Goal: Task Accomplishment & Management: Use online tool/utility

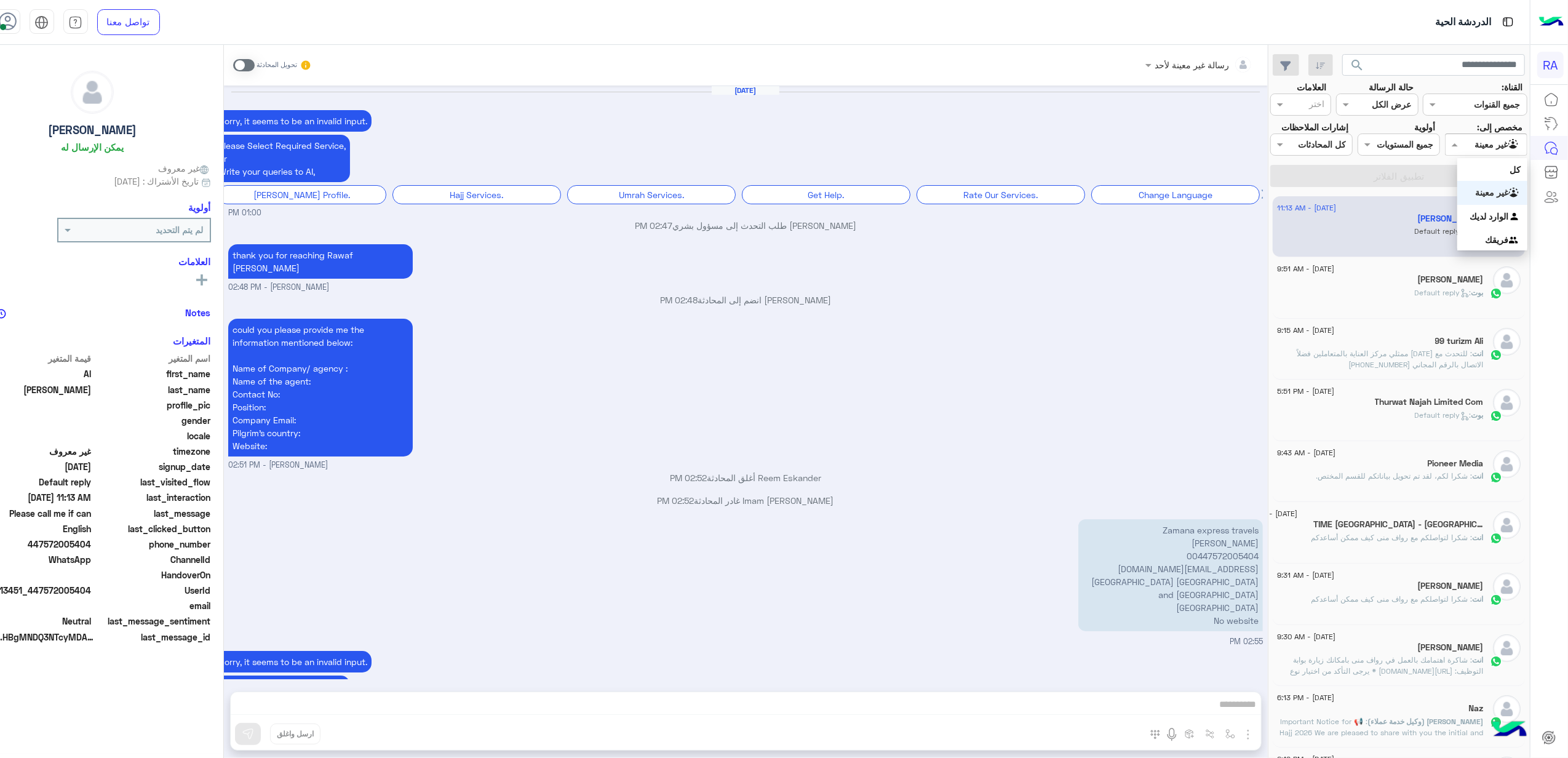
scroll to position [1553, 0]
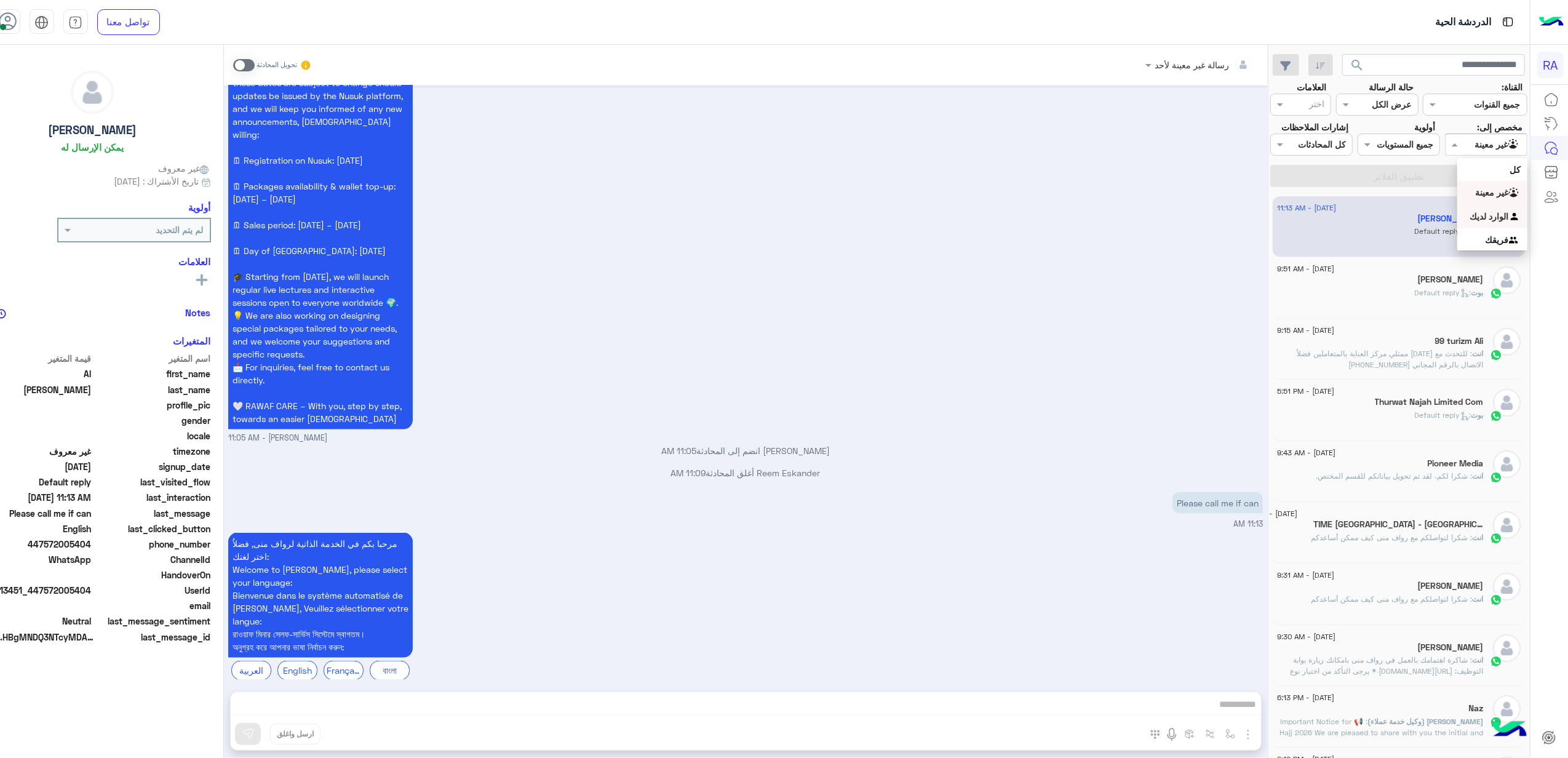
click at [1501, 209] on div "الوارد لديك" at bounding box center [1492, 217] width 70 height 24
click at [1492, 179] on button "تطبيق الفلاتر" at bounding box center [1398, 176] width 257 height 22
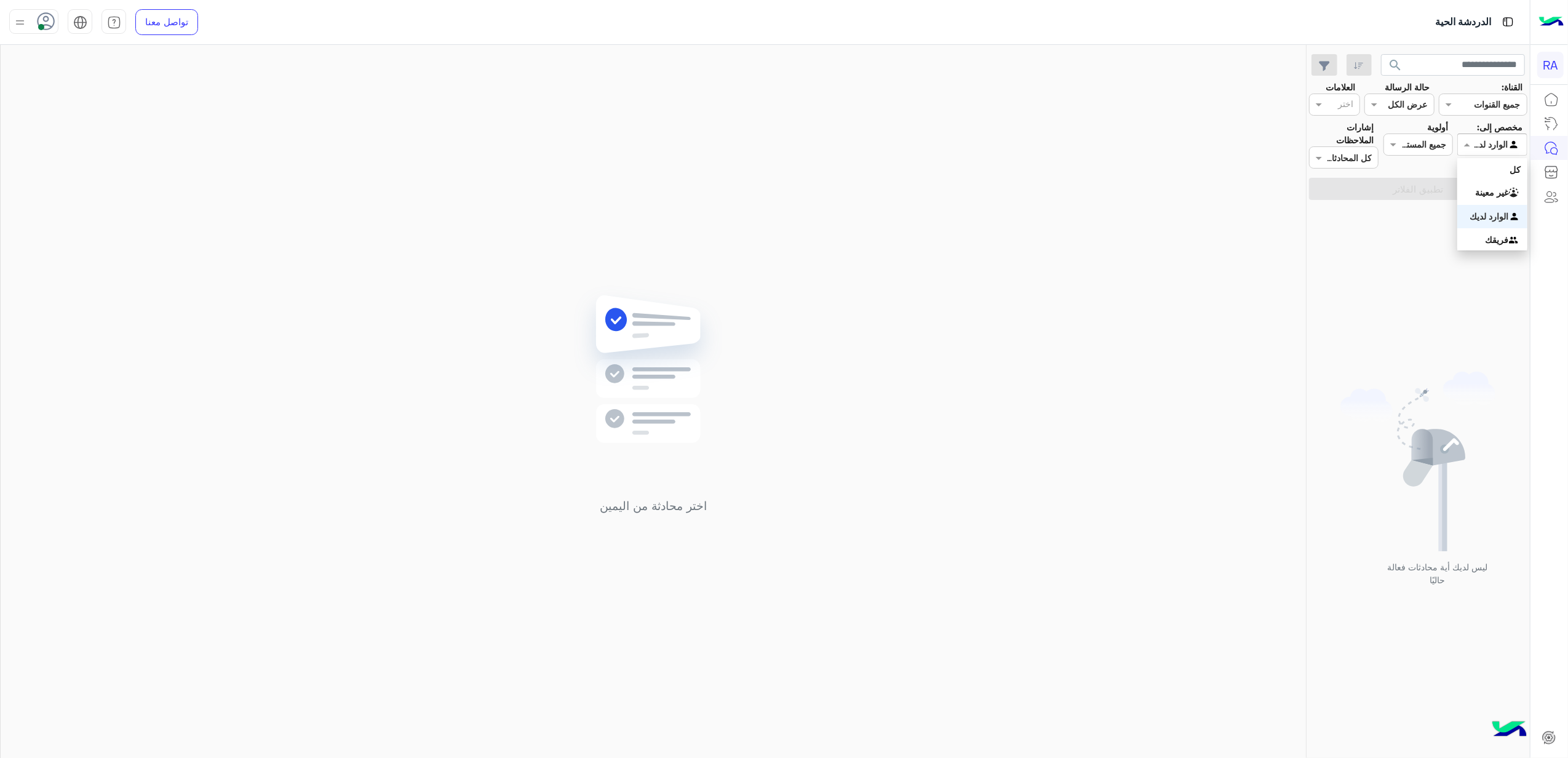
click at [1497, 145] on input "text" at bounding box center [1506, 145] width 28 height 13
click at [1496, 186] on div "غير معينة" at bounding box center [1492, 193] width 70 height 24
click at [1494, 187] on button "تطبيق الفلاتر" at bounding box center [1418, 189] width 218 height 22
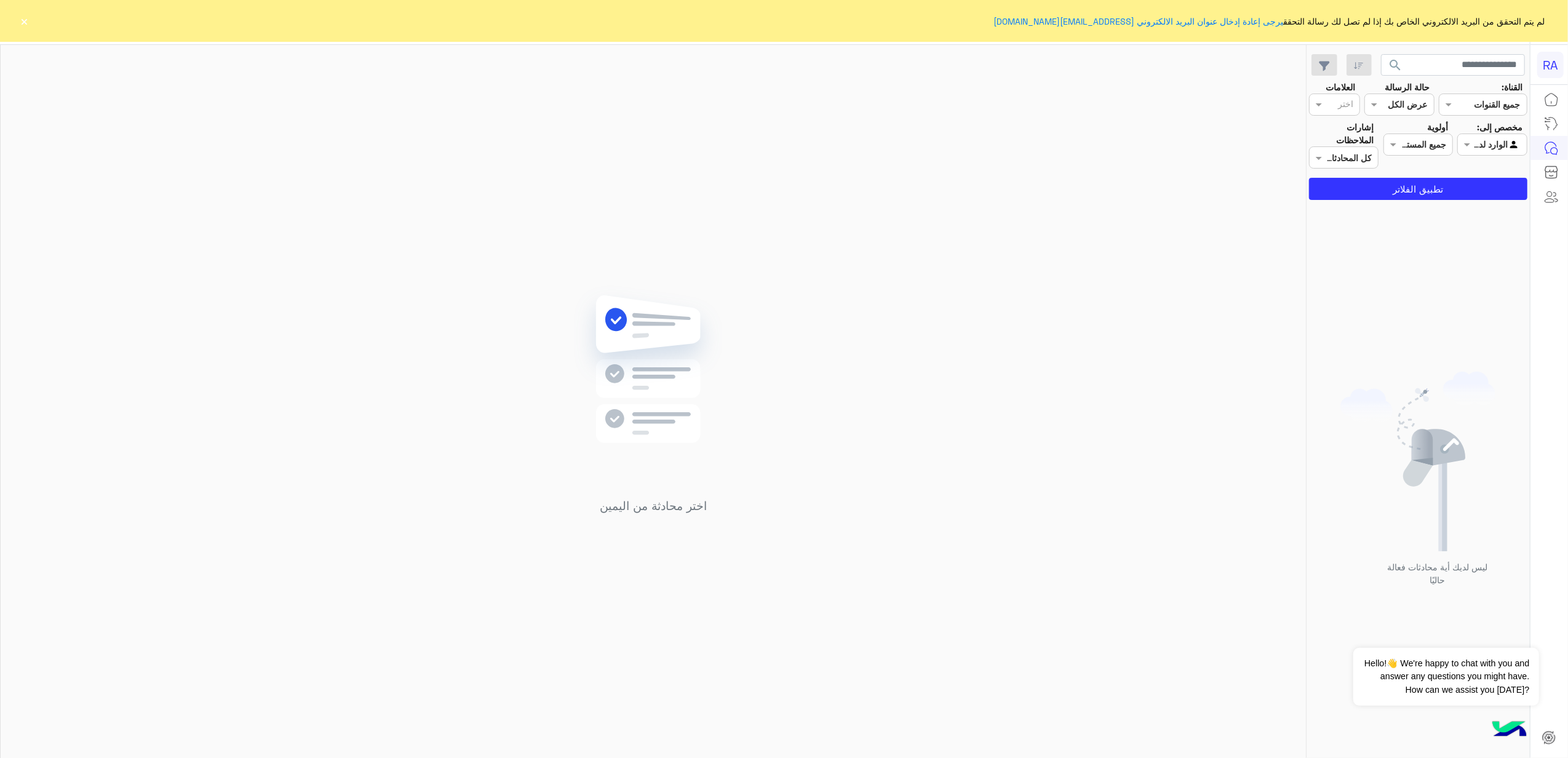
click at [20, 14] on button "×" at bounding box center [24, 20] width 12 height 12
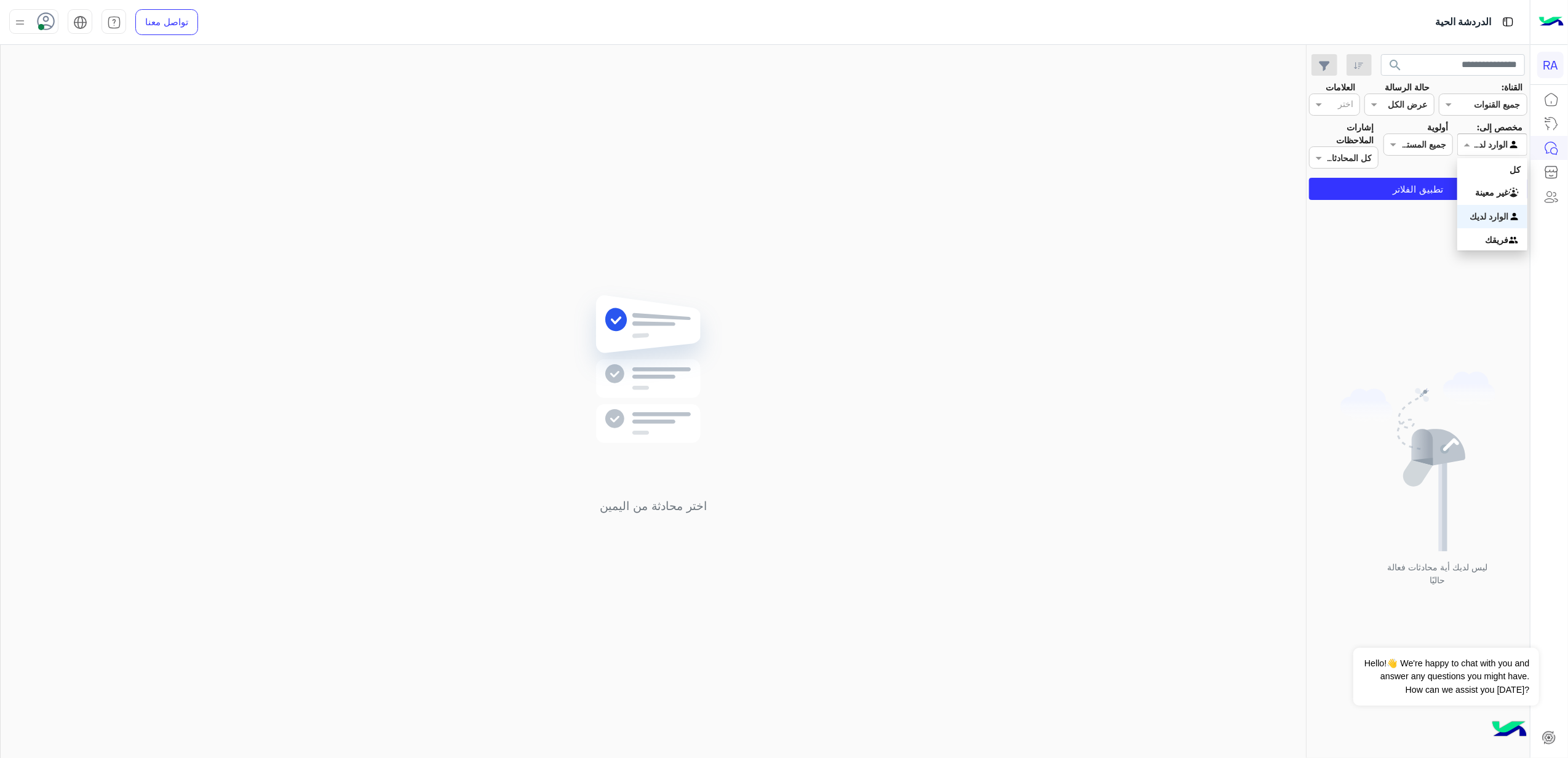
click at [1513, 150] on input "text" at bounding box center [1506, 145] width 28 height 13
click at [1471, 201] on div "غير معينة" at bounding box center [1492, 193] width 70 height 24
drag, startPoint x: 1470, startPoint y: 145, endPoint x: 1477, endPoint y: 185, distance: 40.6
click at [1473, 145] on span at bounding box center [1465, 145] width 15 height 13
click at [1477, 197] on div "غير معينة" at bounding box center [1492, 193] width 70 height 24
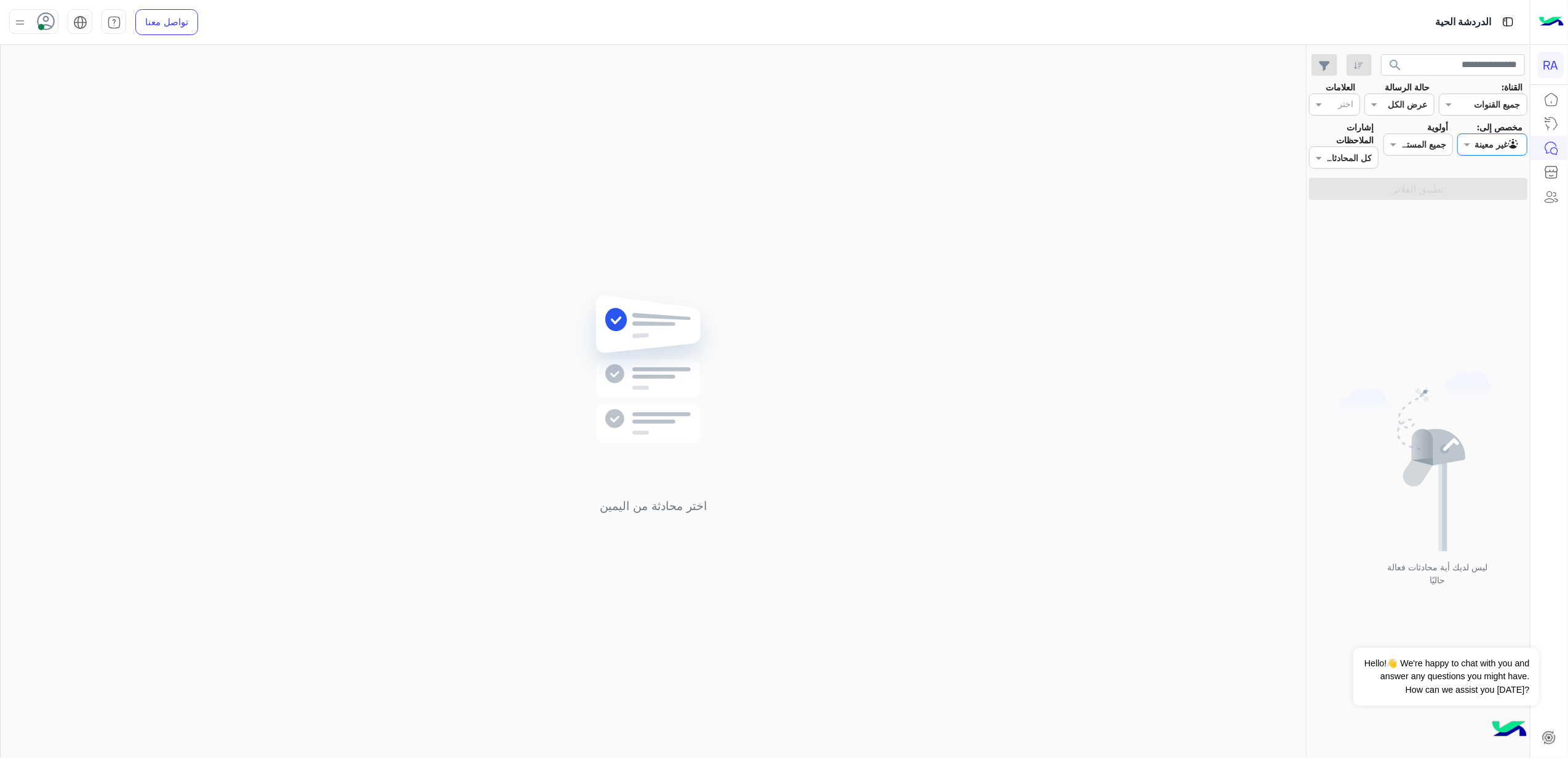
click at [1491, 143] on div at bounding box center [1492, 145] width 68 height 14
click at [1500, 218] on b "الوارد لديك" at bounding box center [1489, 216] width 39 height 11
click at [1483, 187] on button "تطبيق الفلاتر" at bounding box center [1418, 189] width 218 height 22
click at [1492, 143] on div at bounding box center [1492, 145] width 68 height 14
click at [1498, 193] on b "غير معينة" at bounding box center [1492, 192] width 34 height 11
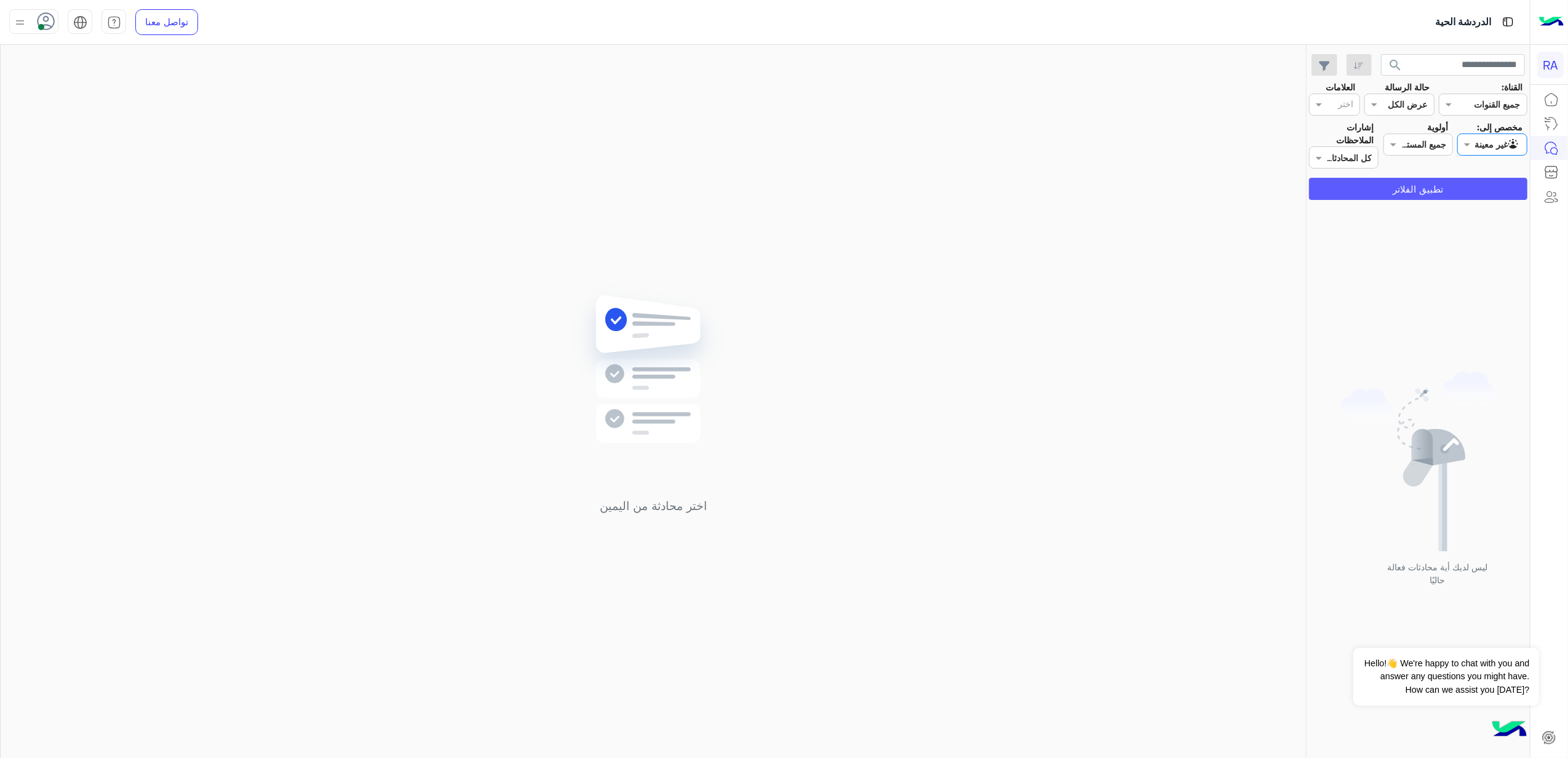
click at [1484, 191] on button "تطبيق الفلاتر" at bounding box center [1418, 189] width 218 height 22
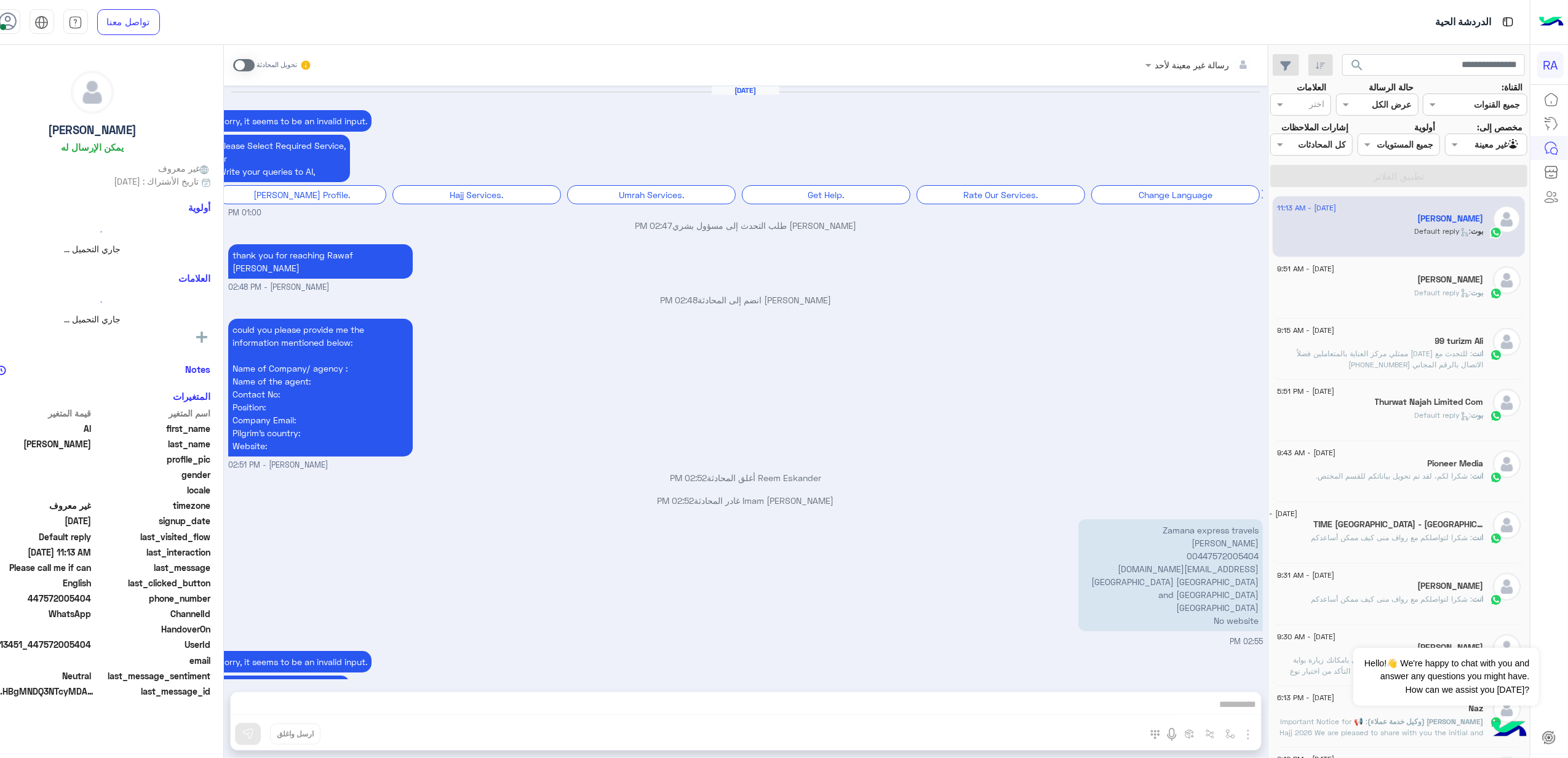
scroll to position [1553, 0]
